Goal: Task Accomplishment & Management: Manage account settings

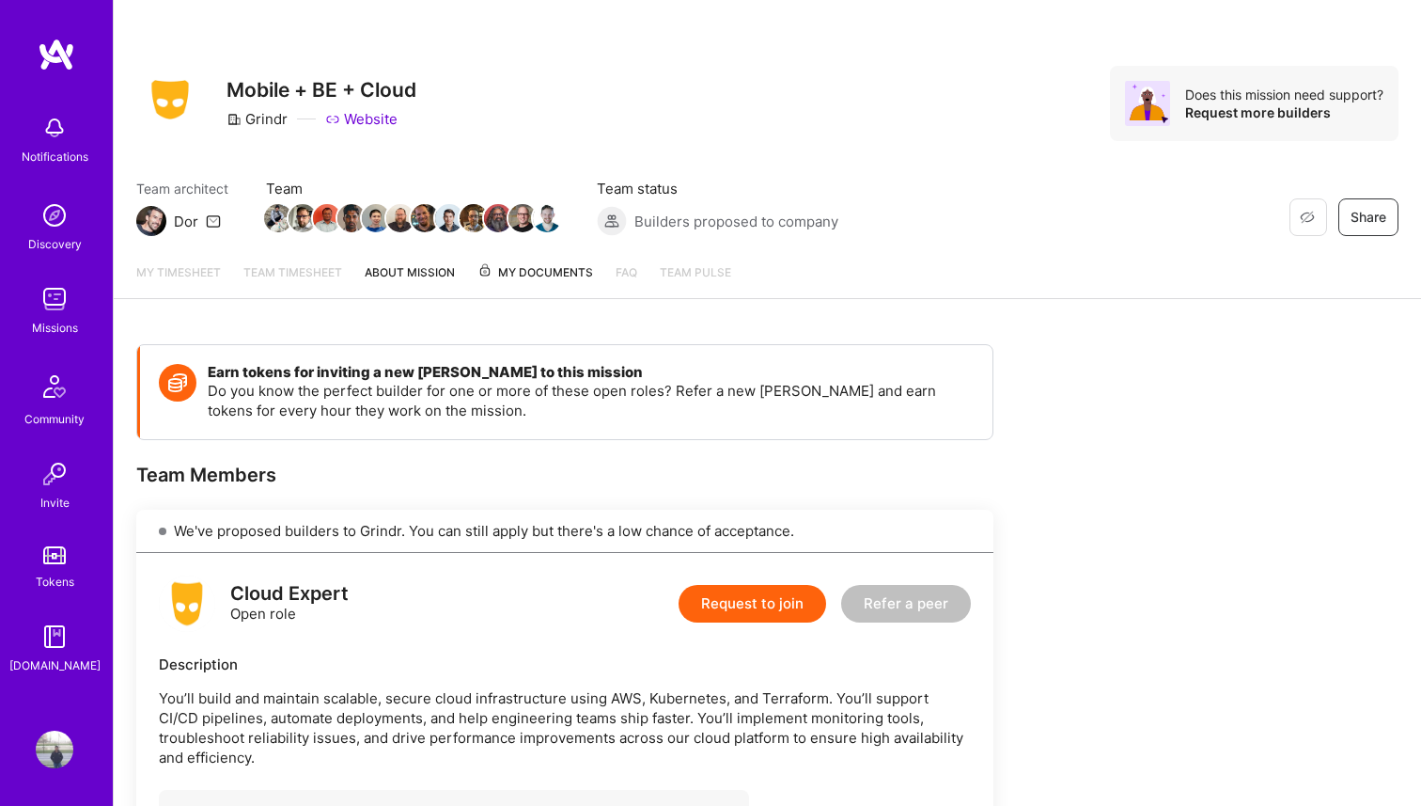
click at [62, 310] on img at bounding box center [55, 299] width 38 height 38
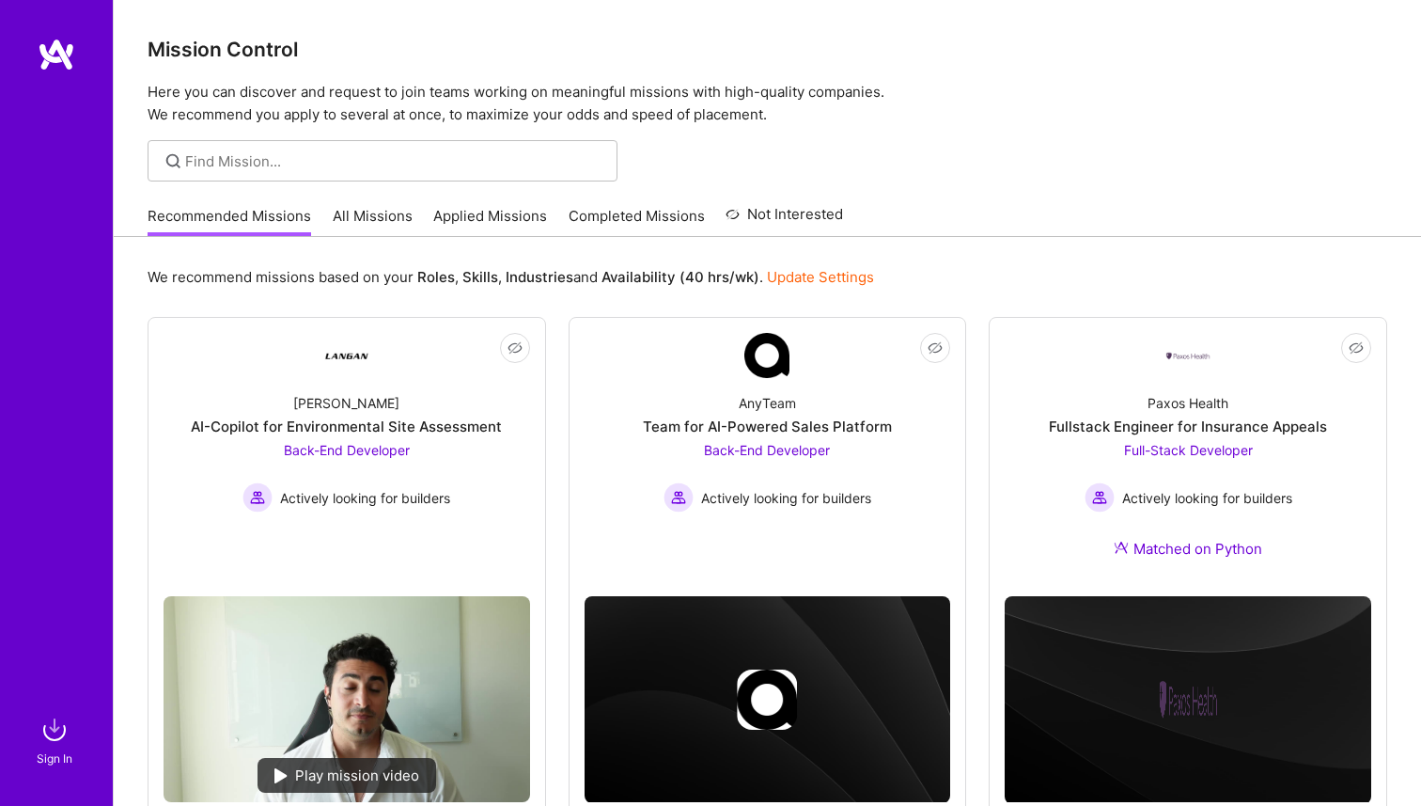
click at [451, 210] on link "Applied Missions" at bounding box center [490, 221] width 114 height 31
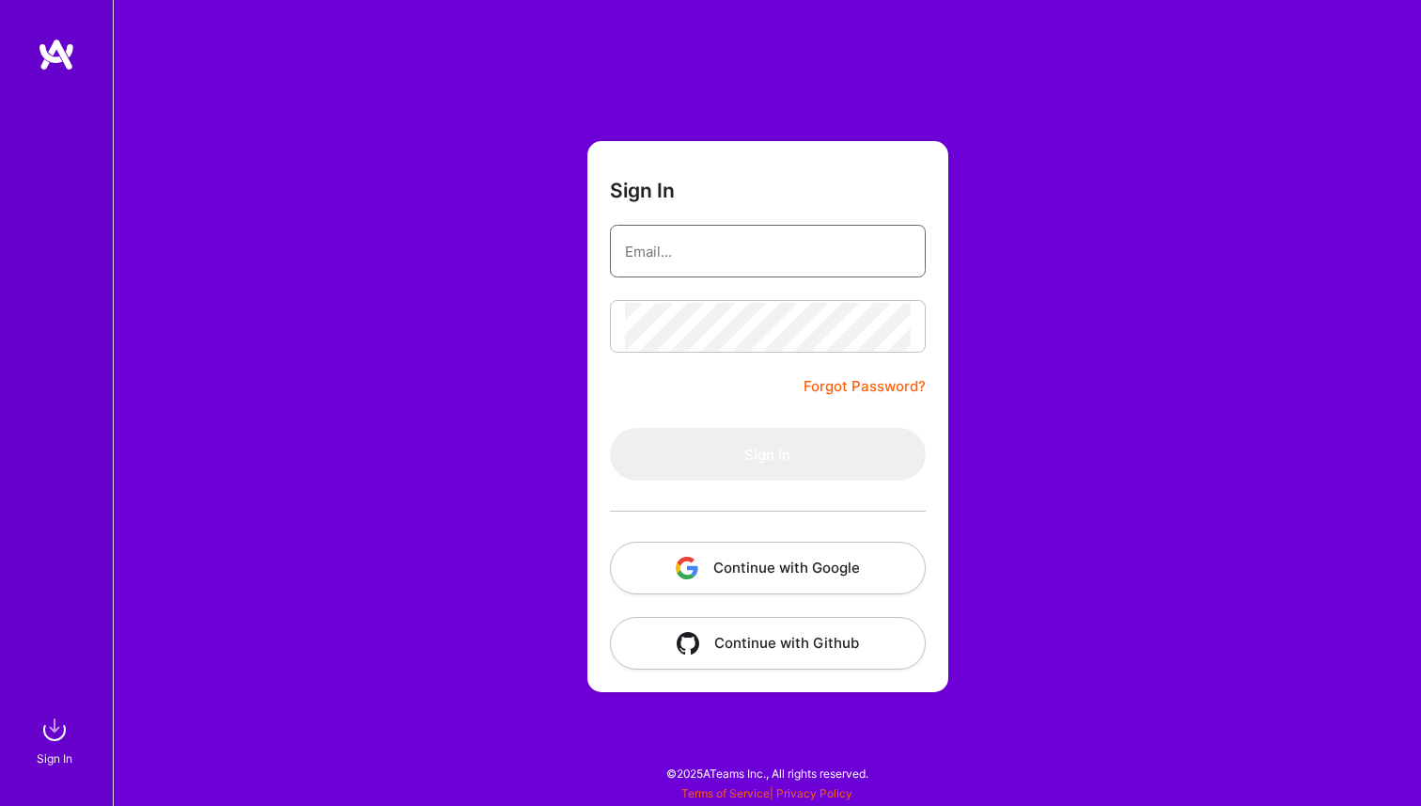
type input "[EMAIL_ADDRESS][DOMAIN_NAME]"
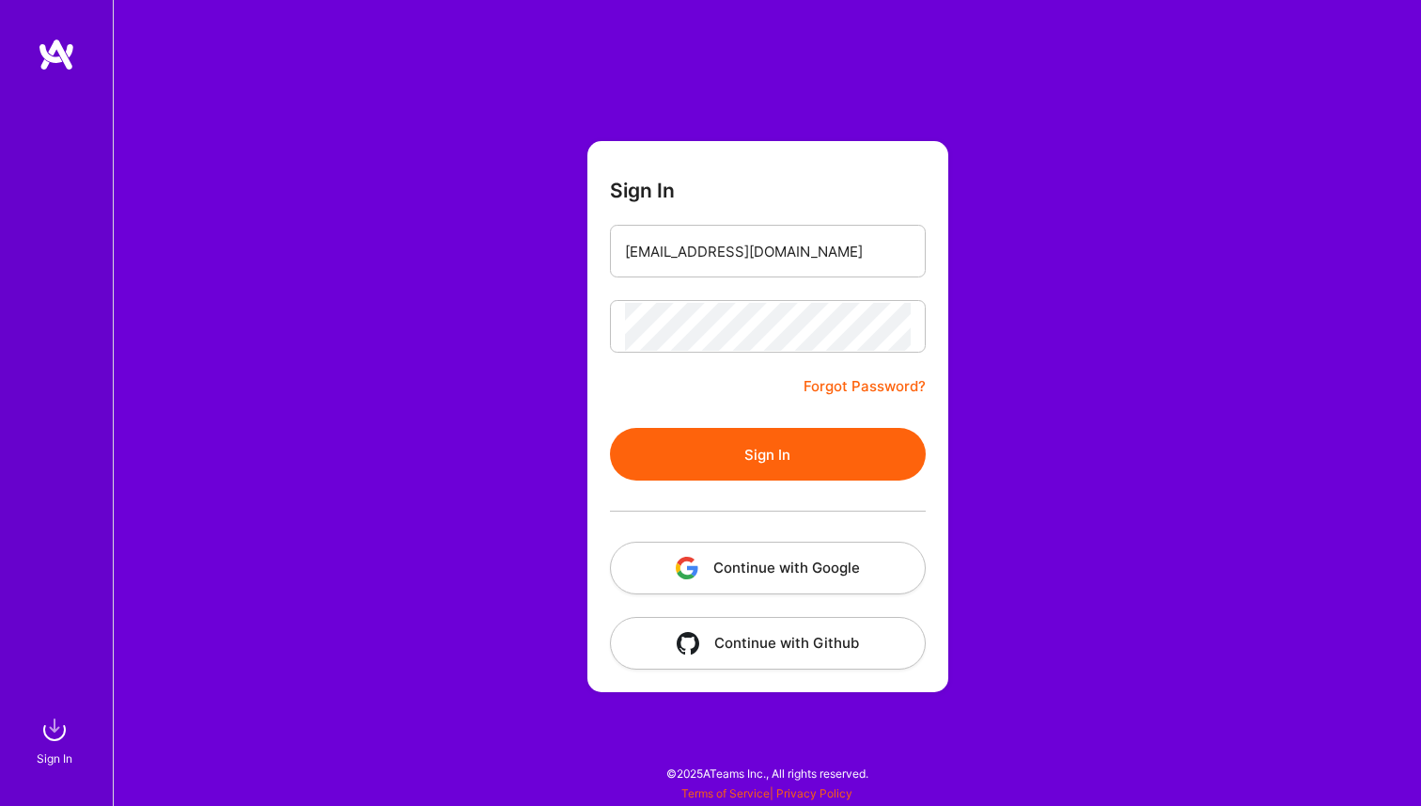
click at [757, 459] on button "Sign In" at bounding box center [768, 454] width 316 height 53
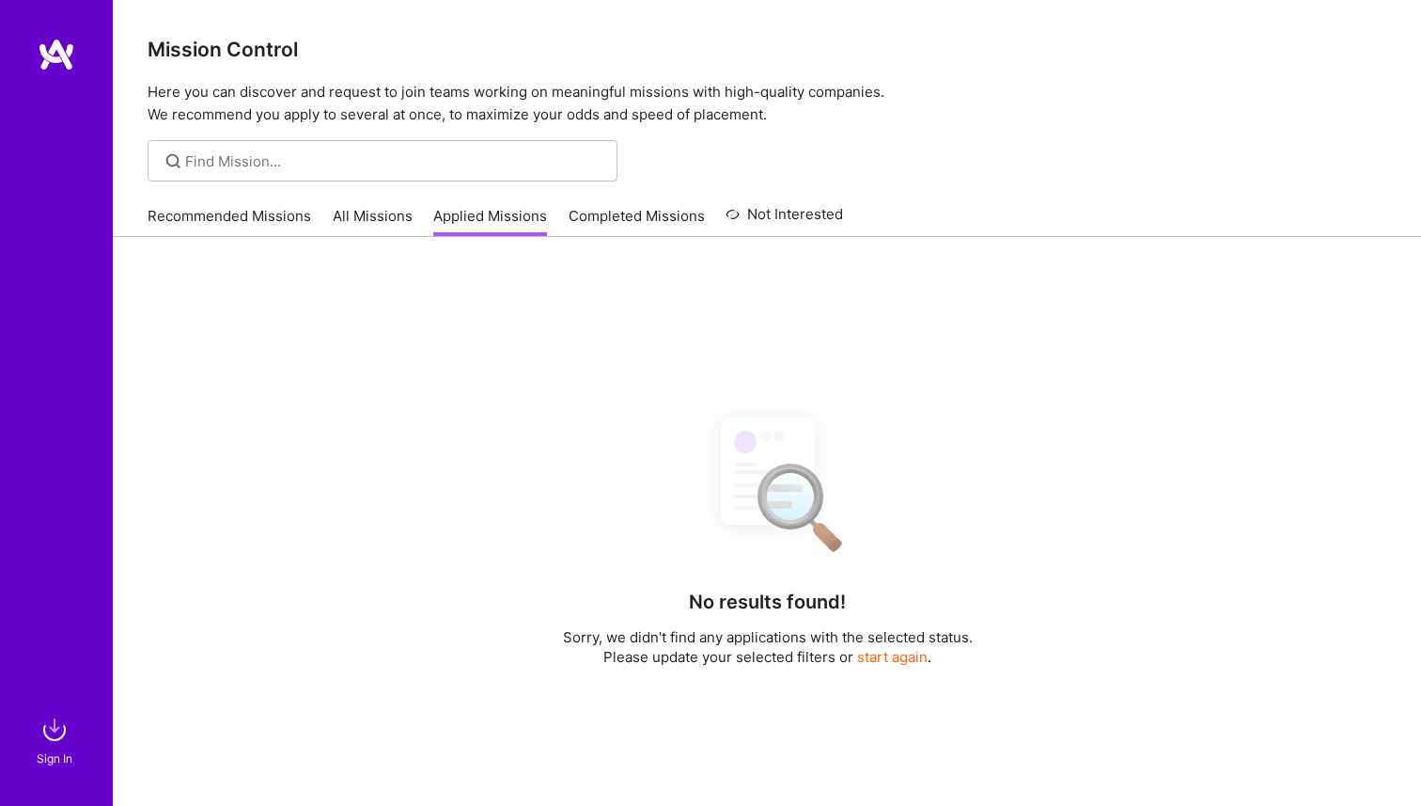
click at [245, 234] on link "Recommended Missions" at bounding box center [230, 221] width 164 height 31
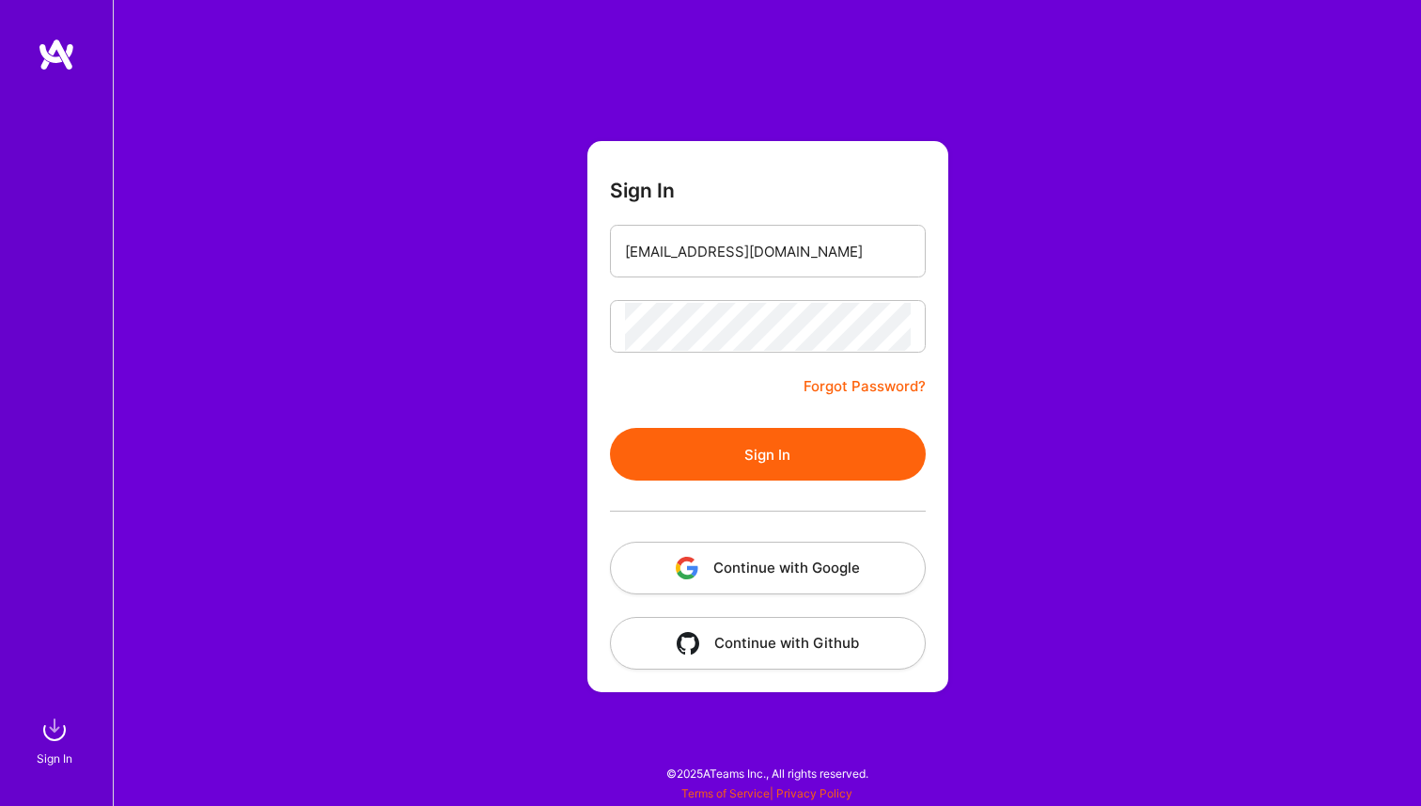
click at [730, 452] on button "Sign In" at bounding box center [768, 454] width 316 height 53
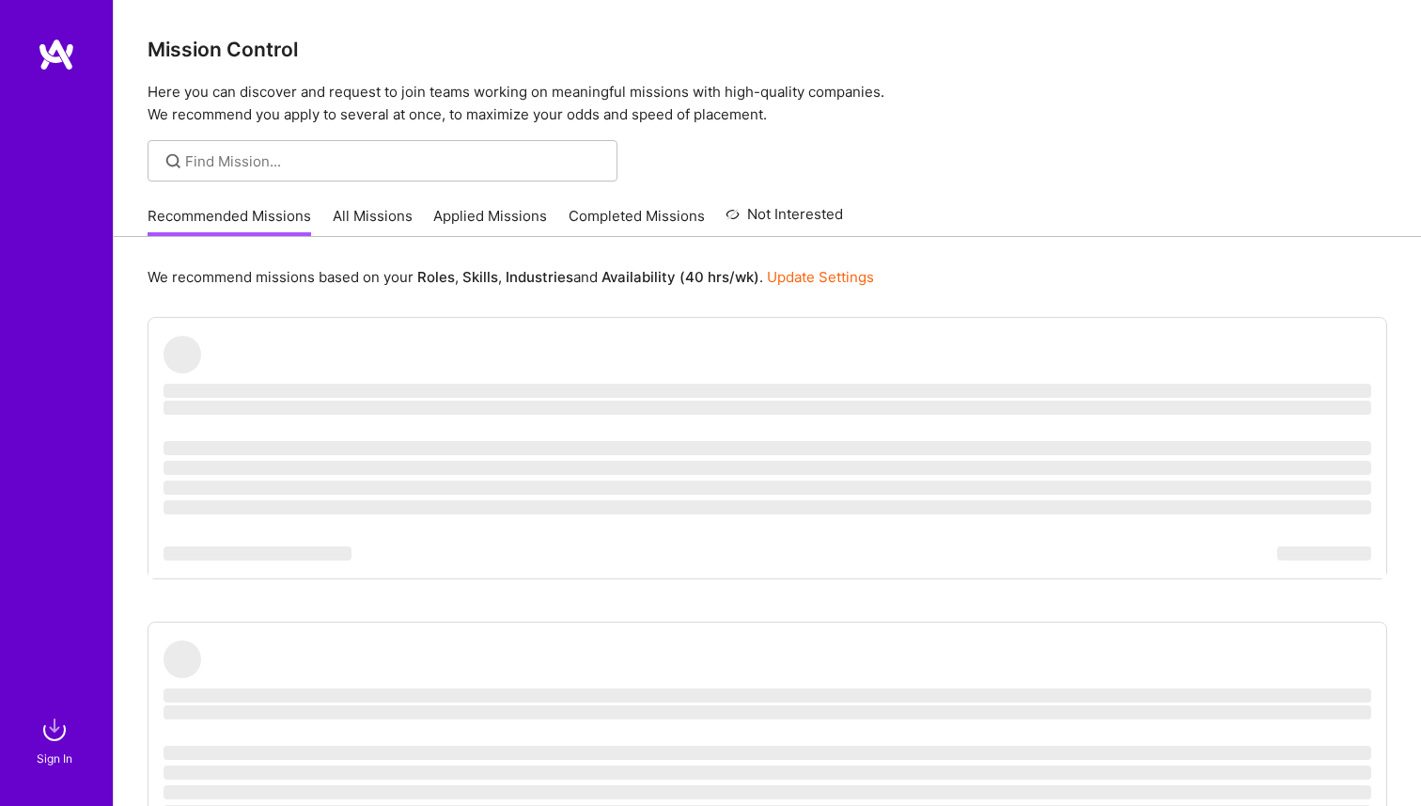
click at [498, 217] on link "Applied Missions" at bounding box center [490, 221] width 114 height 31
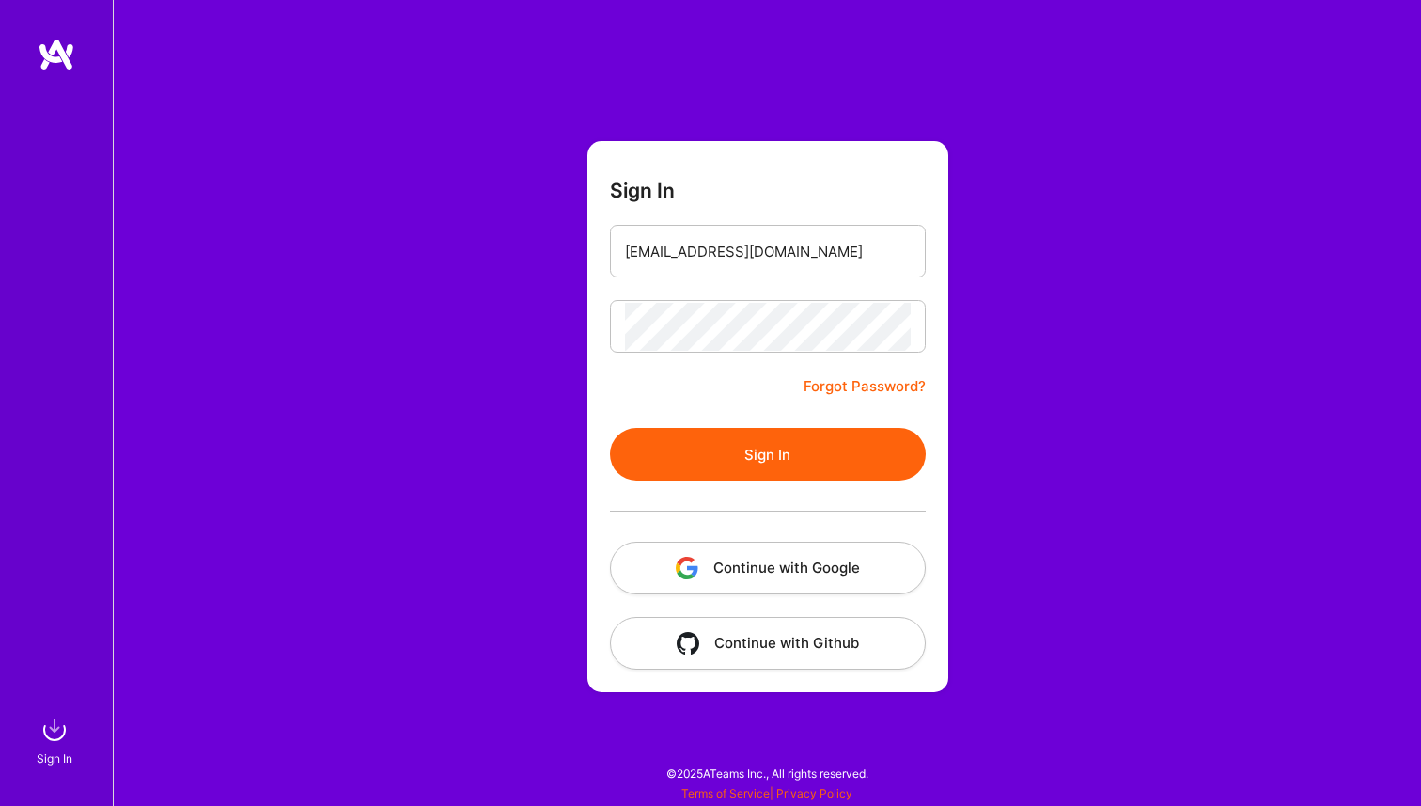
click at [749, 438] on button "Sign In" at bounding box center [768, 454] width 316 height 53
